Goal: Task Accomplishment & Management: Use online tool/utility

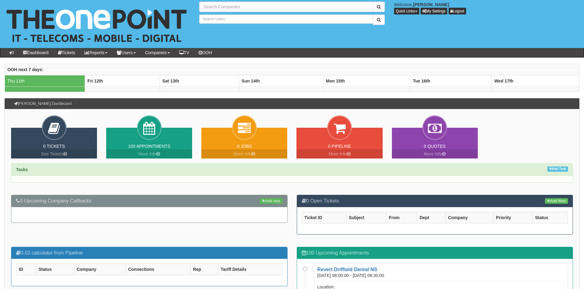
type input "Search Companies"
type input "Search Users"
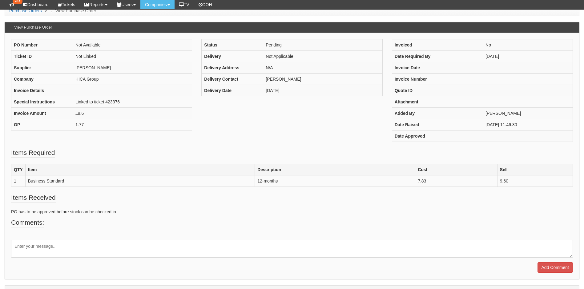
scroll to position [58, 0]
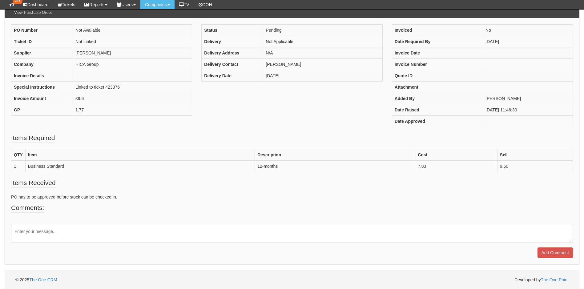
click at [63, 235] on textarea at bounding box center [292, 234] width 562 height 18
type textarea "Processed"
click at [560, 249] on input "Add Comment" at bounding box center [555, 253] width 35 height 10
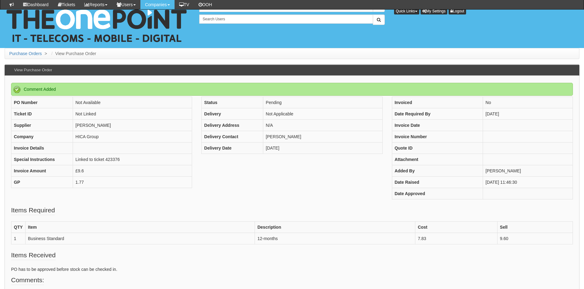
scroll to position [100, 0]
